Goal: Register for event/course

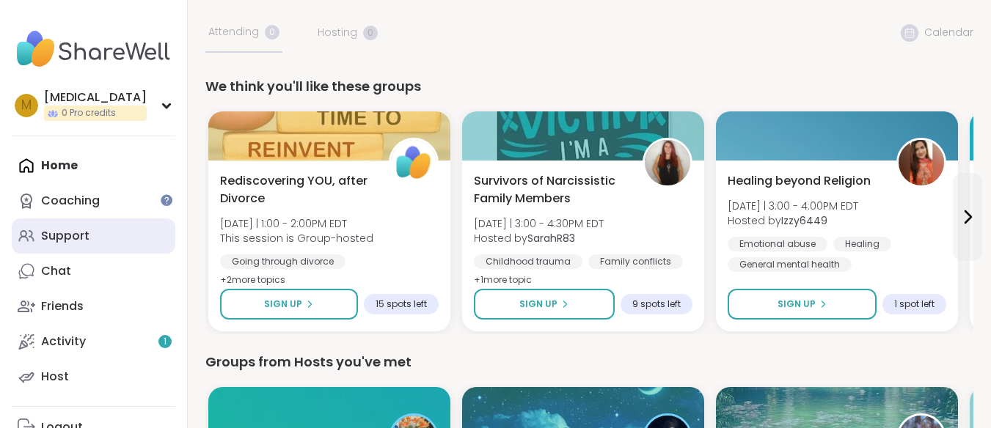
scroll to position [109, 0]
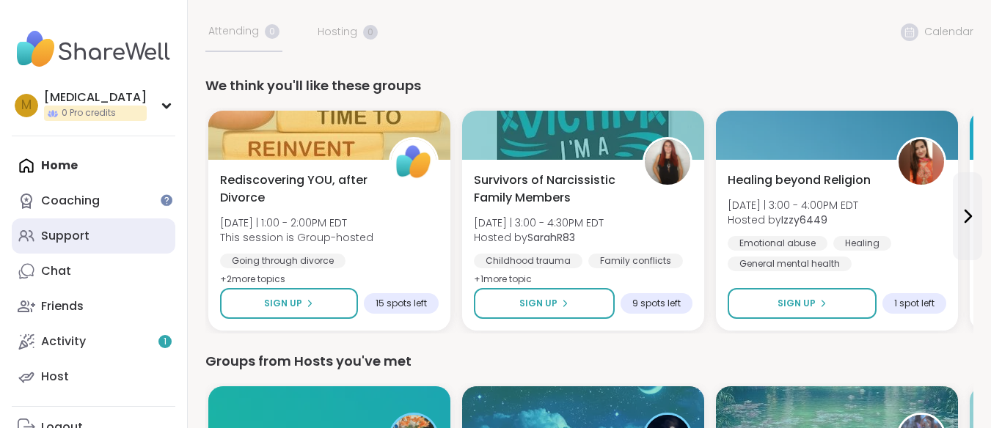
click at [64, 235] on div "Support" at bounding box center [65, 236] width 48 height 16
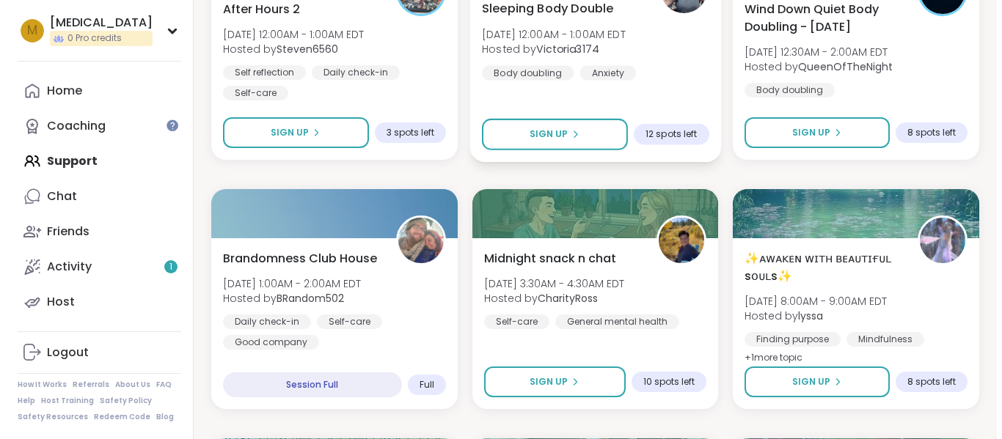
scroll to position [521, 0]
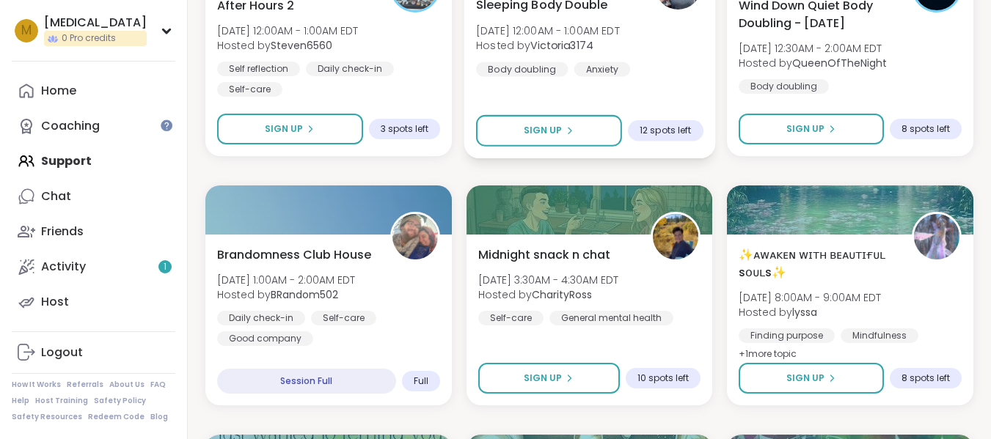
click at [683, 65] on div "Sleeping Body Double [DATE] 12:00AM - 1:00AM EDT Hosted by Victoria3174 Body do…" at bounding box center [589, 36] width 227 height 81
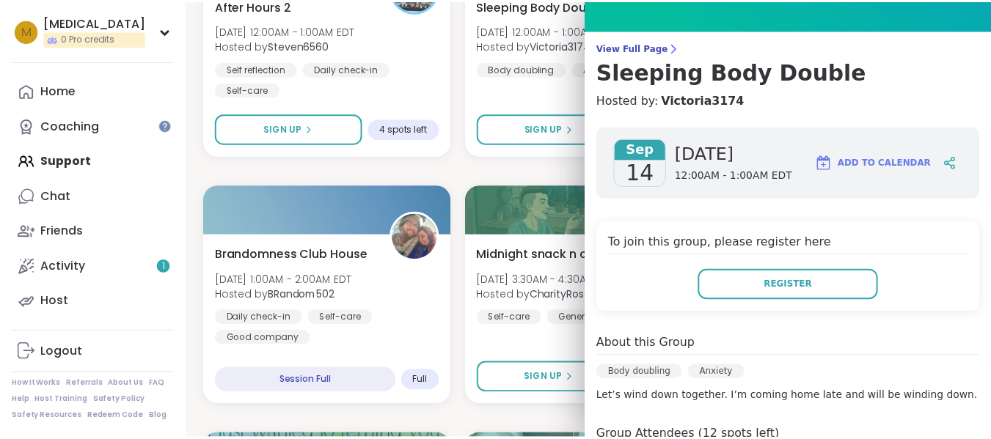
scroll to position [0, 0]
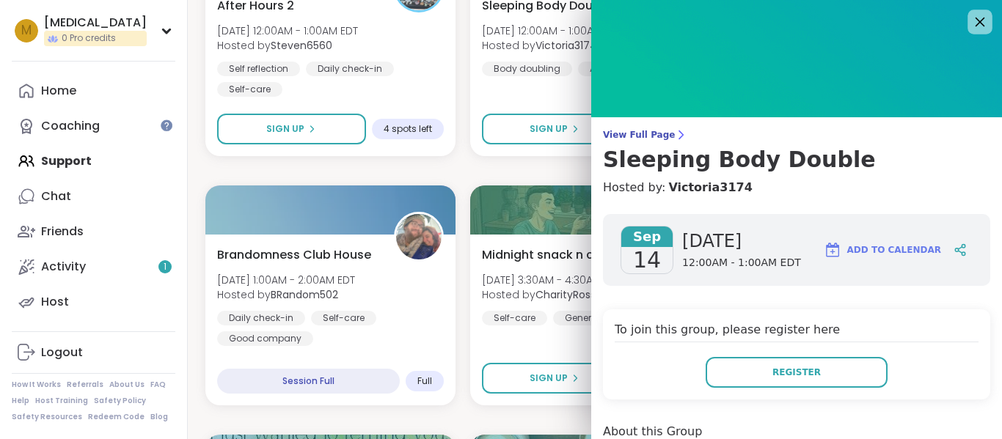
click at [970, 18] on icon at bounding box center [979, 21] width 18 height 18
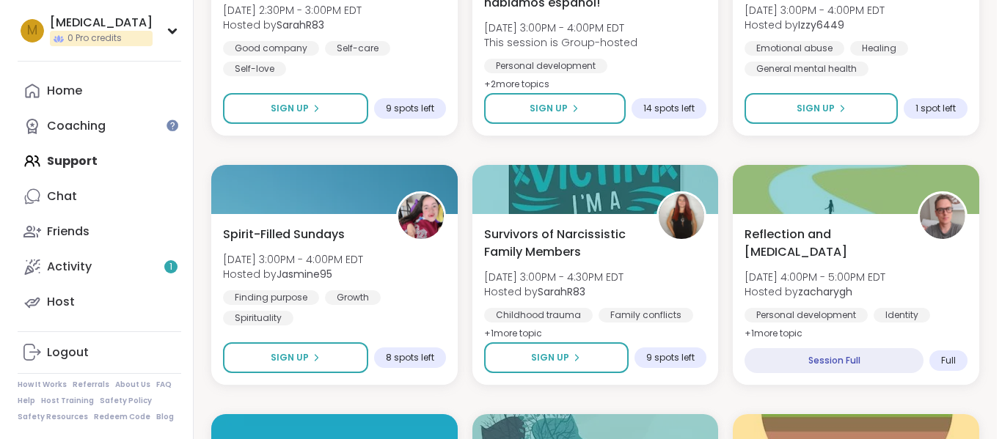
scroll to position [2040, 0]
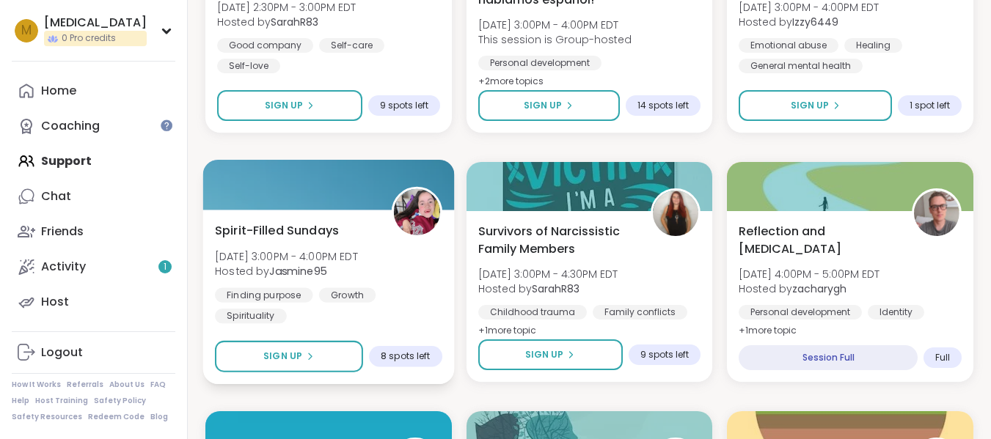
click at [431, 273] on div "Spirit-Filled Sundays [DATE] 3:00PM - 4:00PM EDT Hosted by Jasmine95 Finding pu…" at bounding box center [328, 272] width 227 height 102
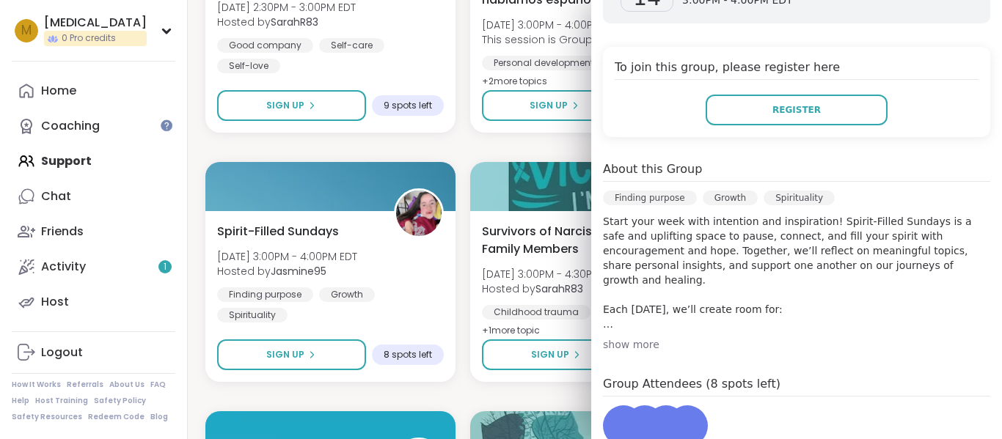
scroll to position [263, 0]
click at [610, 348] on div "show more" at bounding box center [796, 344] width 387 height 15
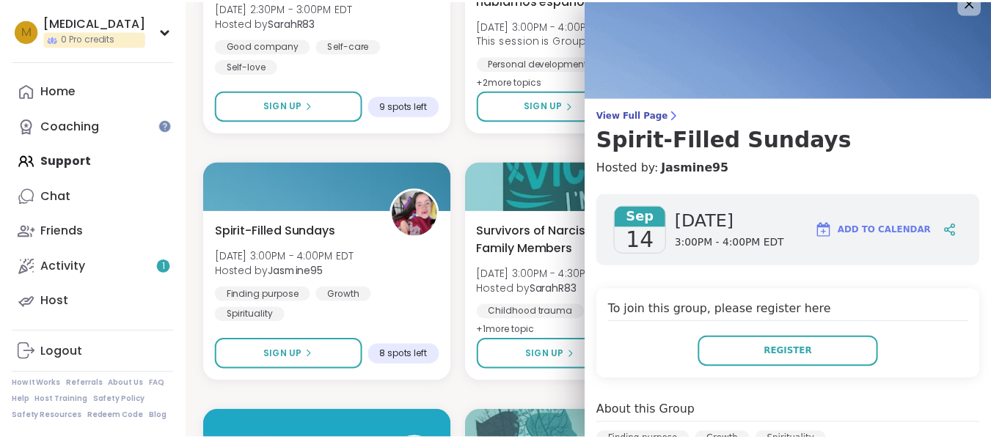
scroll to position [0, 0]
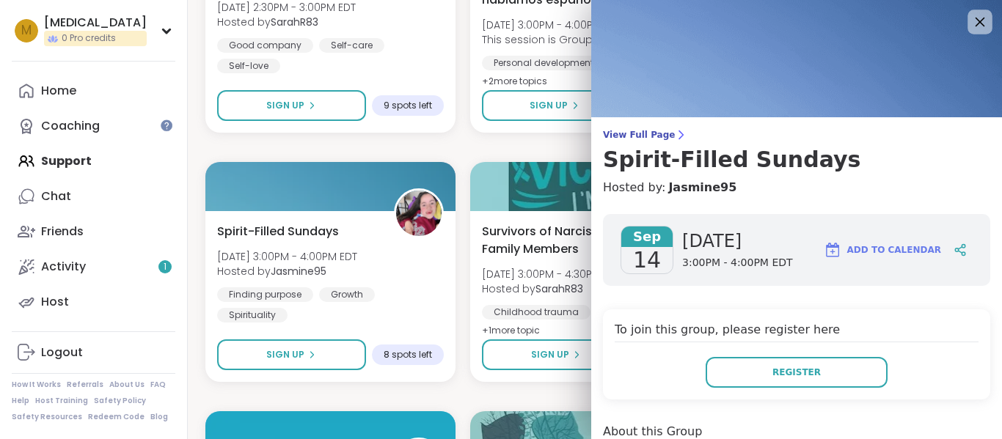
click at [970, 21] on icon at bounding box center [979, 21] width 18 height 18
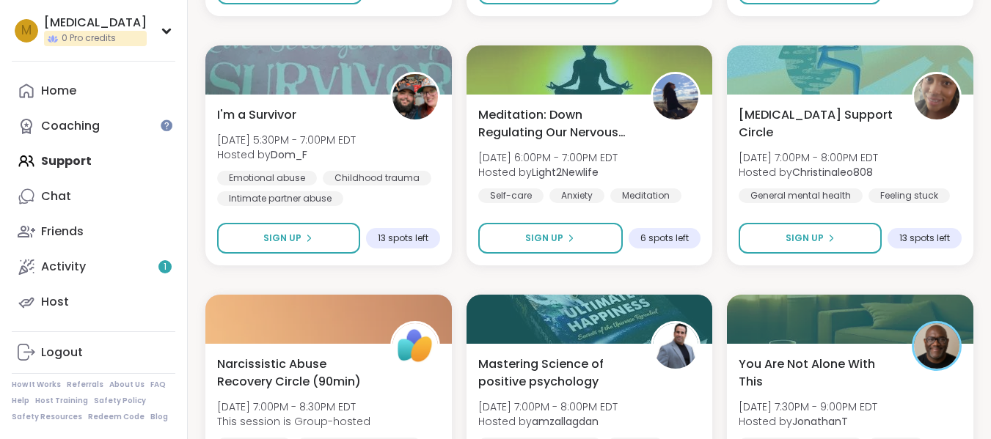
scroll to position [2791, 0]
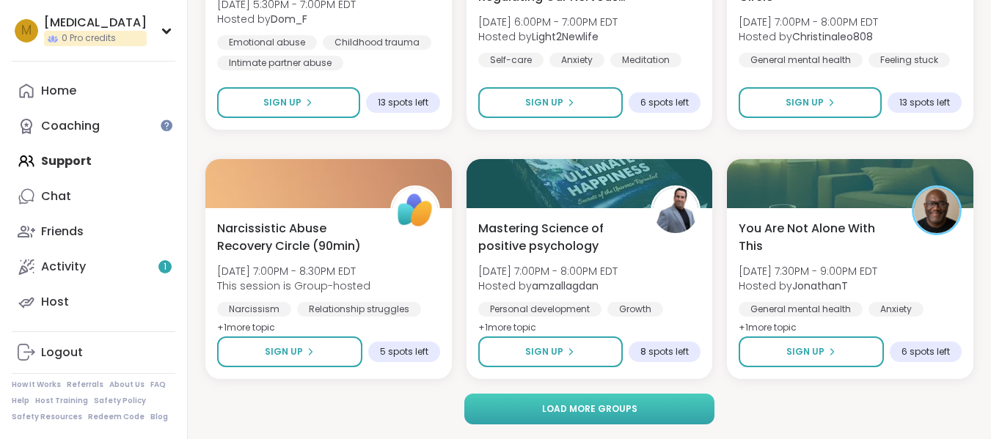
click at [629, 410] on span "Load more groups" at bounding box center [589, 409] width 95 height 13
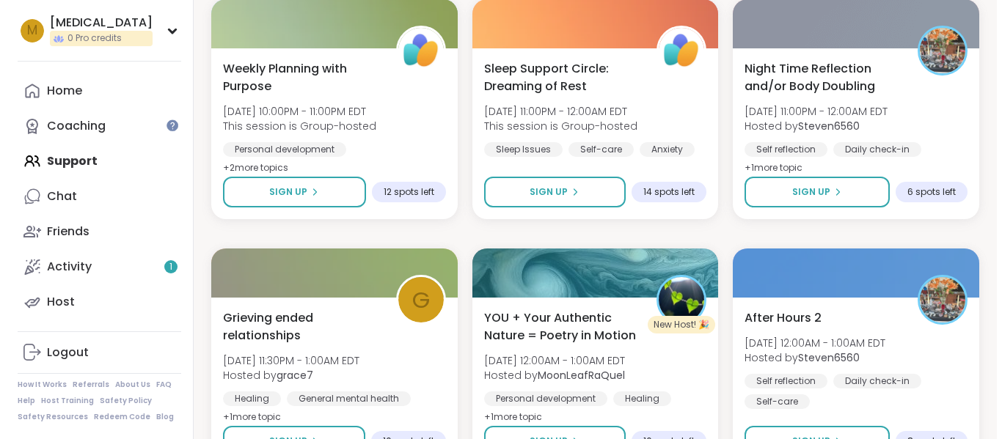
scroll to position [3698, 0]
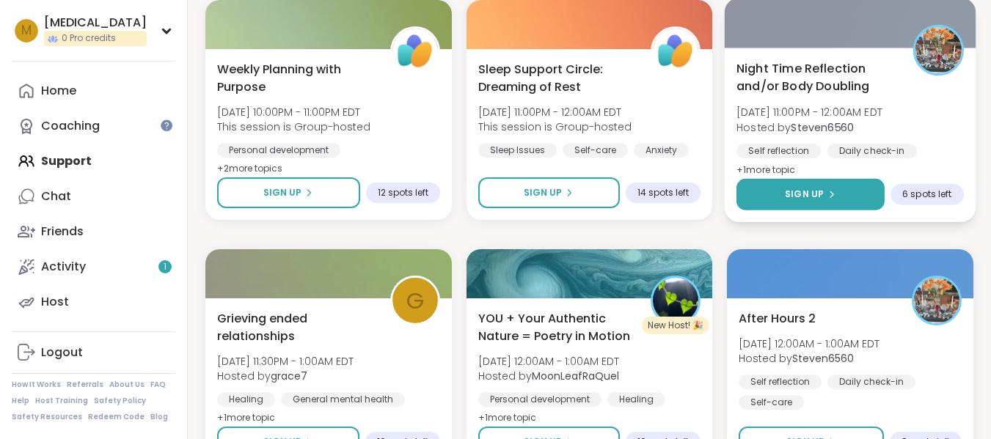
click at [777, 199] on button "Sign Up" at bounding box center [810, 195] width 148 height 32
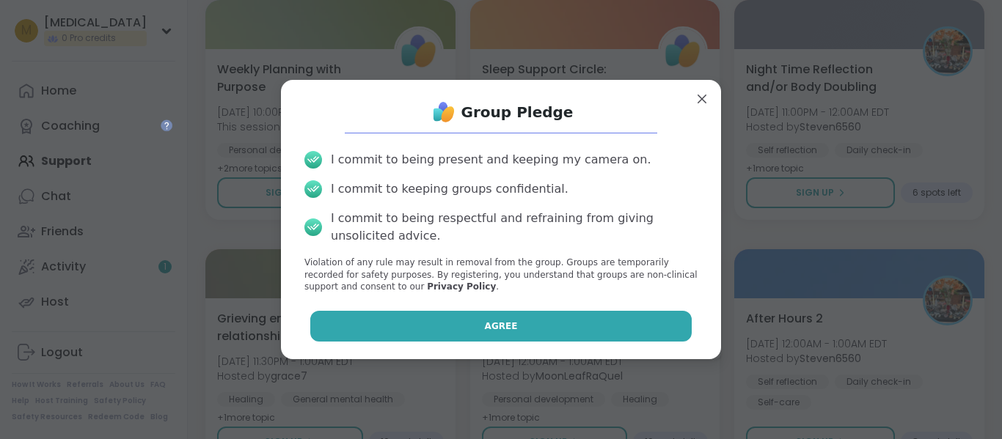
click at [558, 312] on button "Agree" at bounding box center [501, 326] width 382 height 31
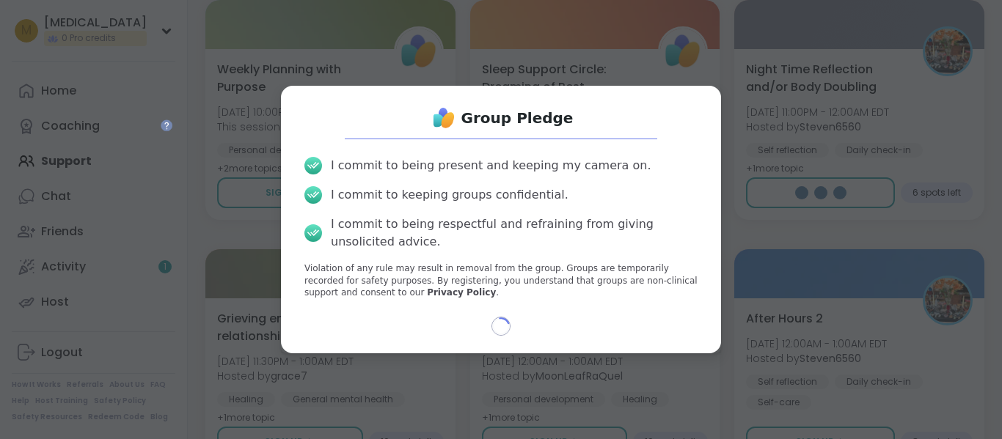
select select "**"
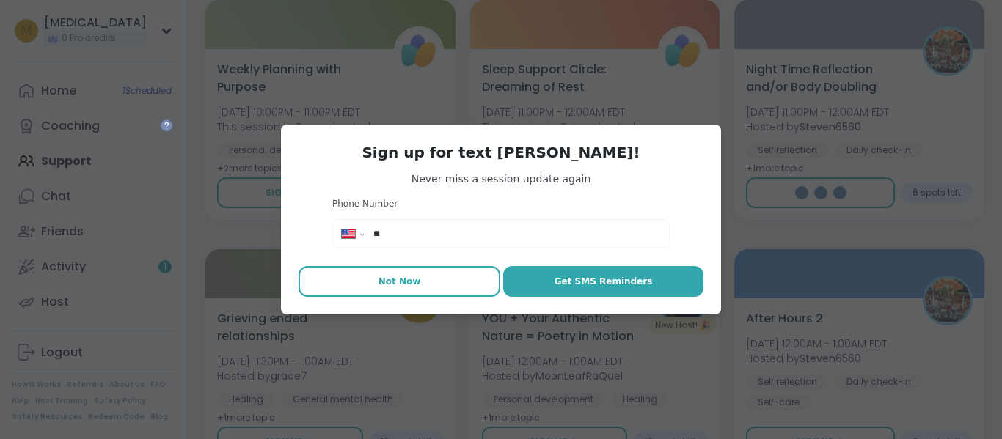
click at [412, 278] on button "Not Now" at bounding box center [399, 281] width 202 height 31
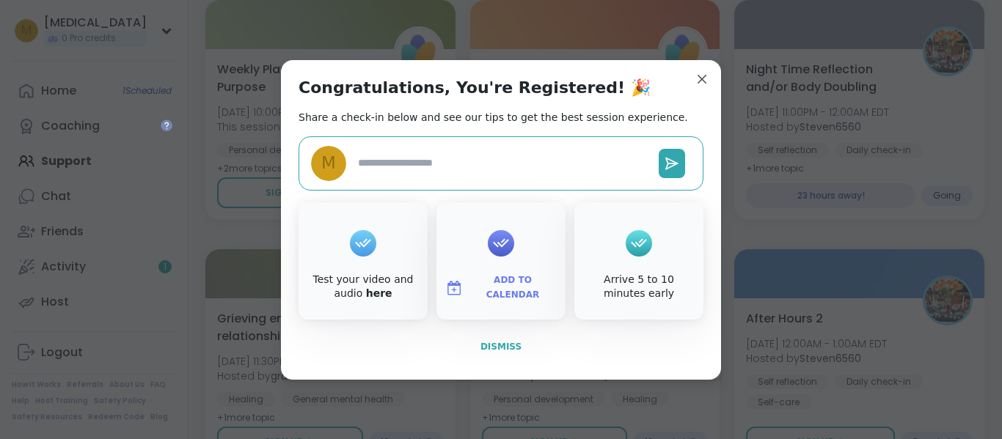
click at [483, 359] on button "Dismiss" at bounding box center [500, 346] width 405 height 31
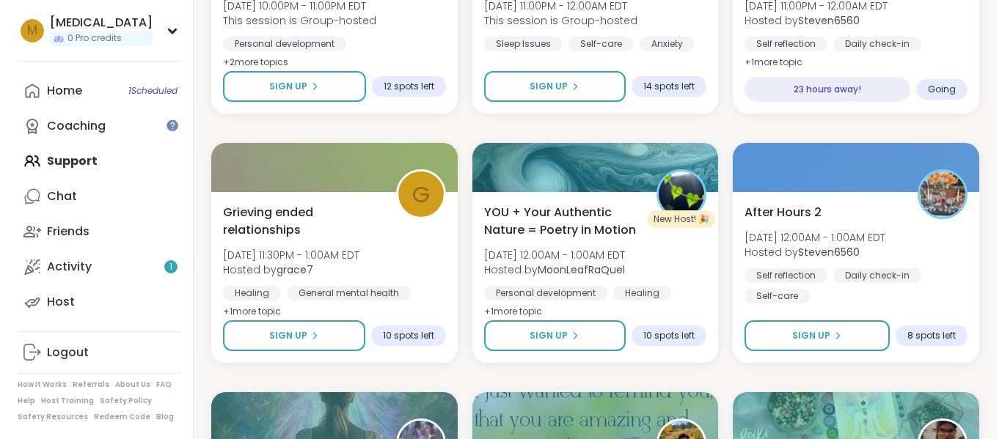
scroll to position [3809, 0]
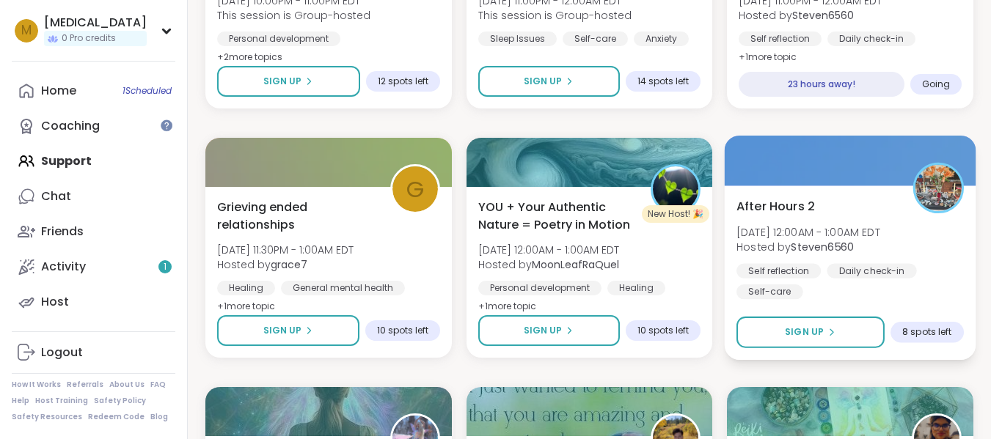
click at [807, 297] on div "Self reflection Daily check-in Self-care" at bounding box center [849, 281] width 227 height 36
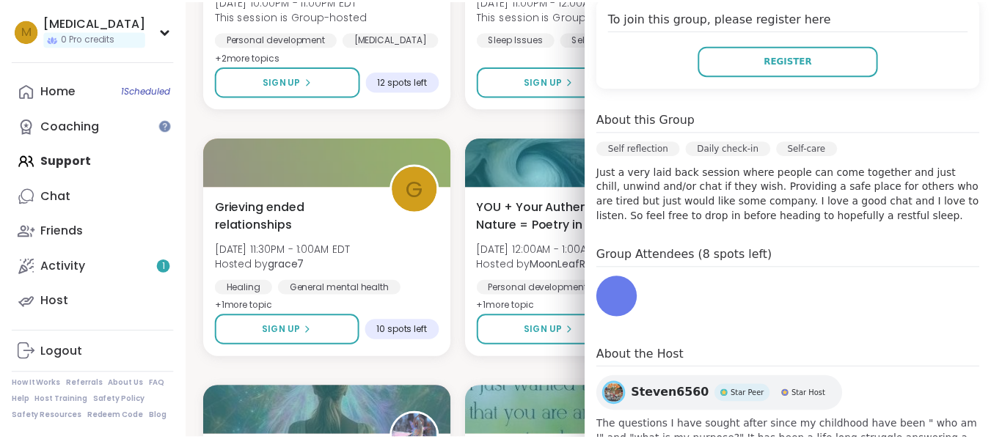
scroll to position [313, 0]
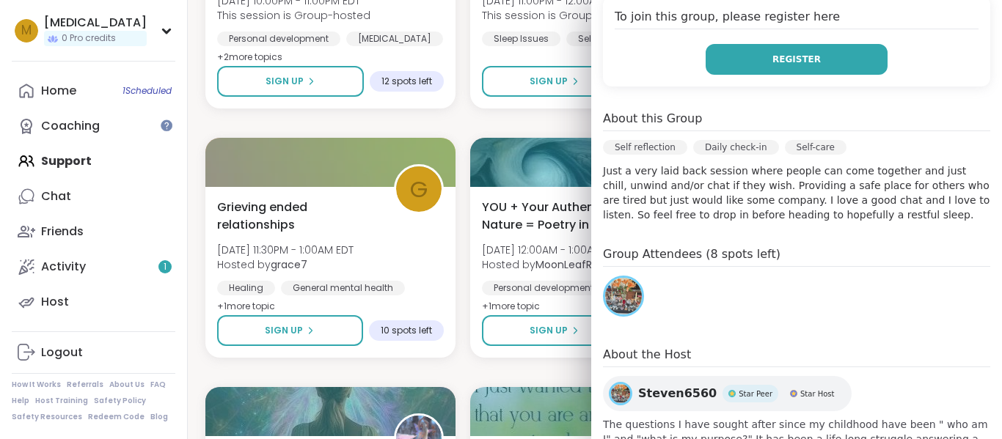
click at [828, 57] on button "Register" at bounding box center [796, 59] width 182 height 31
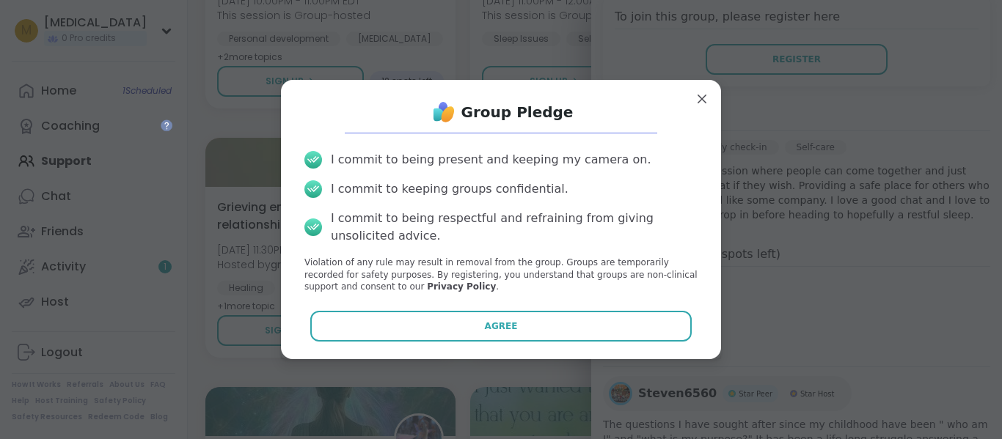
click at [443, 310] on div "Group Pledge I commit to being present and keeping my camera on. I commit to ke…" at bounding box center [501, 220] width 416 height 256
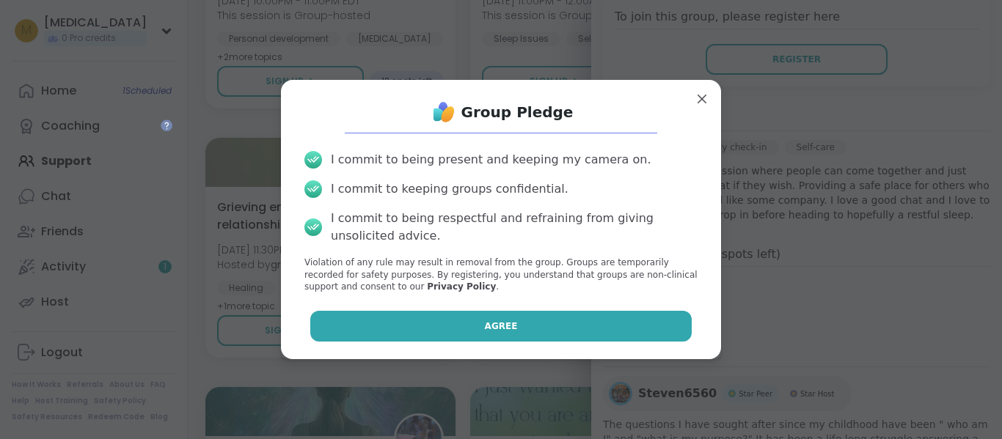
click at [445, 333] on button "Agree" at bounding box center [501, 326] width 382 height 31
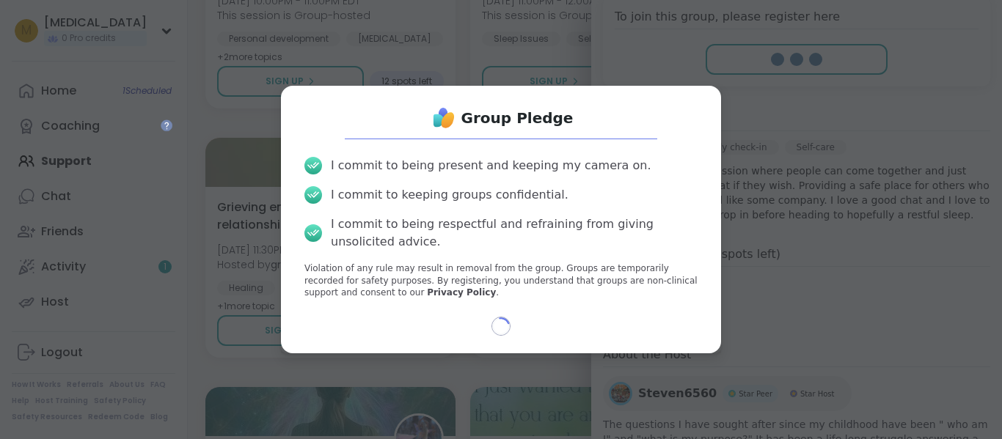
select select "**"
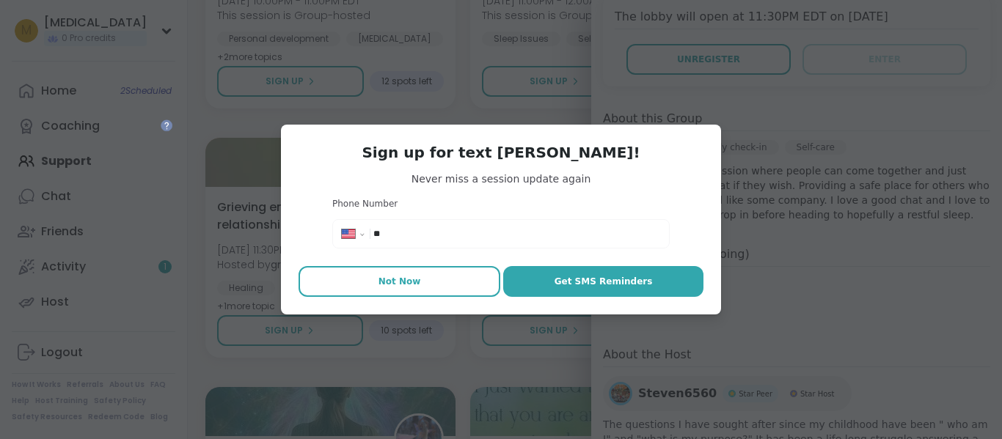
click at [389, 282] on span "Not Now" at bounding box center [399, 281] width 43 height 13
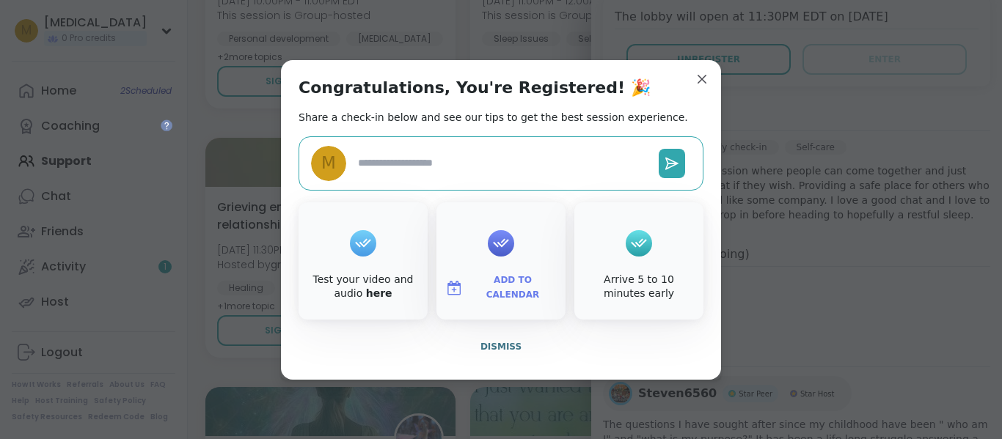
type textarea "*"
click at [475, 348] on button "Dismiss" at bounding box center [500, 346] width 405 height 31
